Goal: Find specific page/section: Find specific page/section

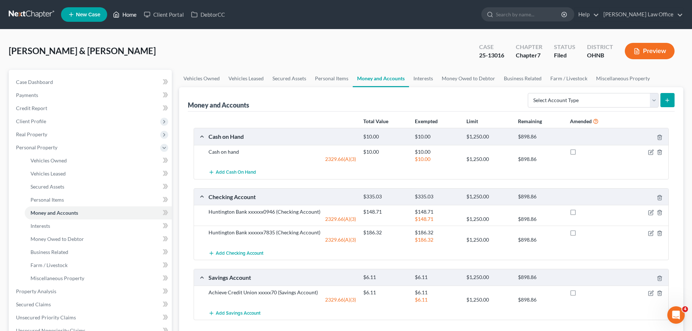
click at [135, 15] on link "Home" at bounding box center [124, 14] width 31 height 13
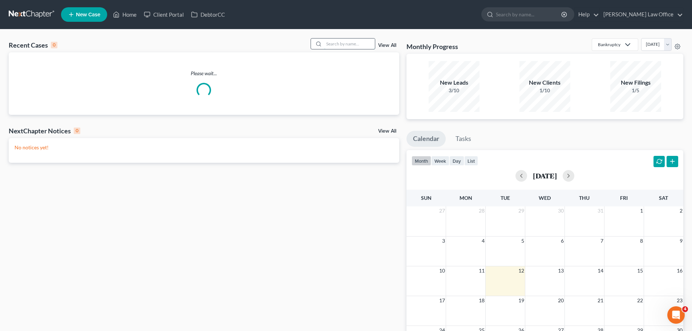
click at [333, 46] on input "search" at bounding box center [349, 43] width 51 height 11
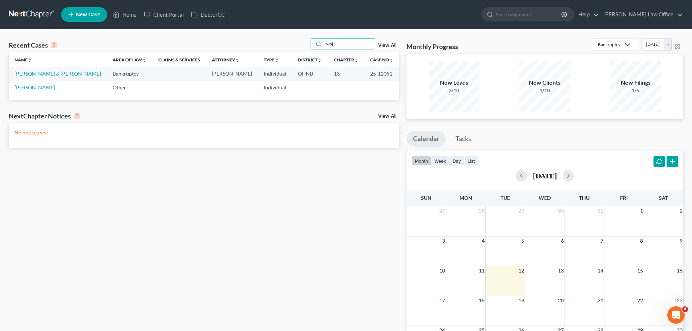
type input "woj"
click at [62, 76] on link "[PERSON_NAME] & [PERSON_NAME]" at bounding box center [58, 73] width 86 height 6
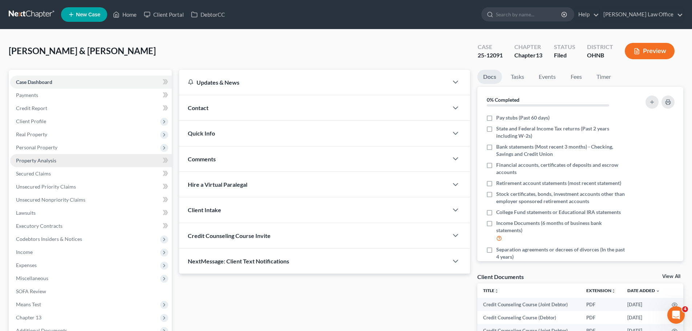
click at [52, 166] on link "Property Analysis" at bounding box center [91, 160] width 162 height 13
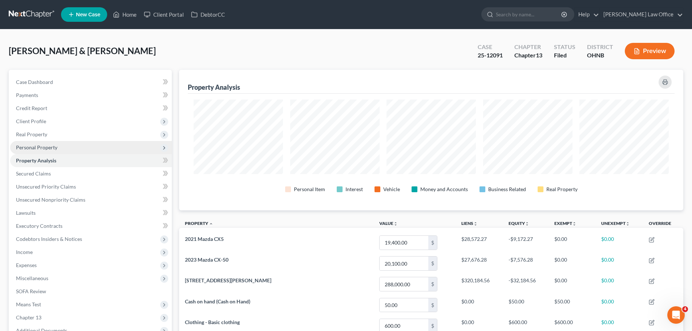
click at [52, 150] on span "Personal Property" at bounding box center [36, 147] width 41 height 6
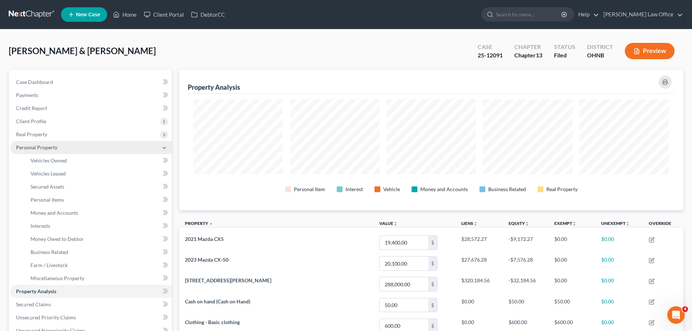
scroll to position [141, 504]
click at [53, 229] on link "Interests" at bounding box center [98, 225] width 147 height 13
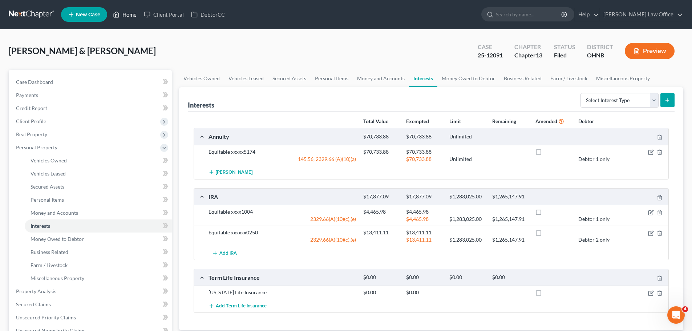
click at [133, 17] on link "Home" at bounding box center [124, 14] width 31 height 13
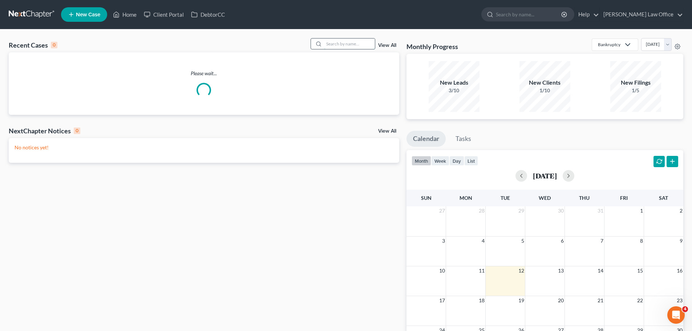
click at [339, 46] on input "search" at bounding box center [349, 43] width 51 height 11
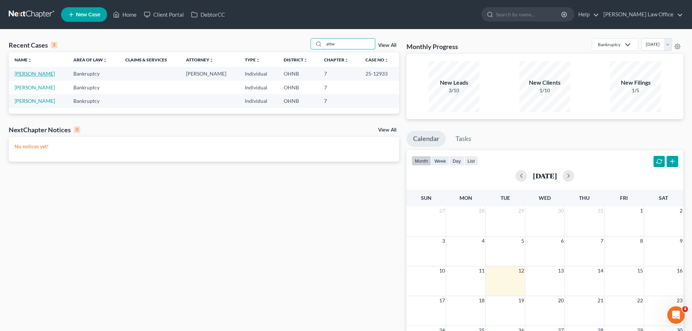
type input "attw"
click at [43, 72] on link "[PERSON_NAME]" at bounding box center [35, 73] width 40 height 6
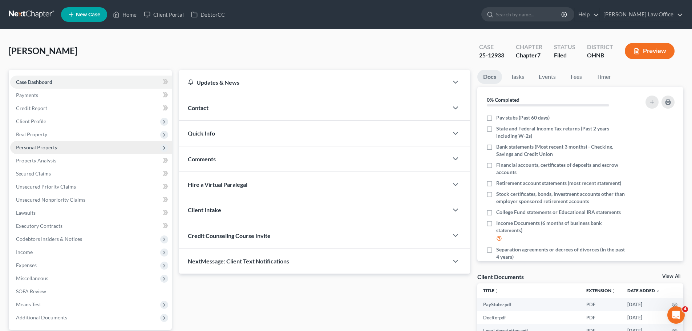
click at [37, 150] on span "Personal Property" at bounding box center [91, 147] width 162 height 13
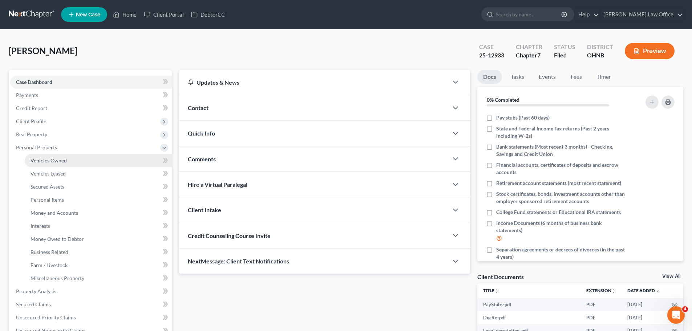
click at [44, 164] on link "Vehicles Owned" at bounding box center [98, 160] width 147 height 13
